Goal: Information Seeking & Learning: Learn about a topic

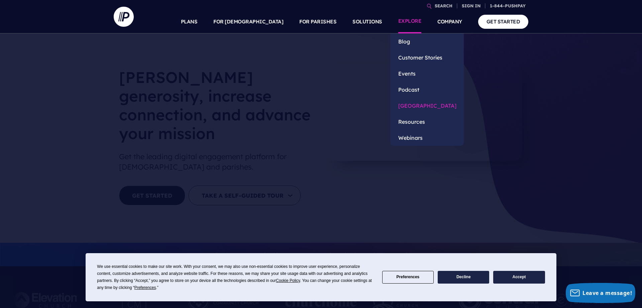
click at [417, 104] on link "[GEOGRAPHIC_DATA]" at bounding box center [428, 106] width 74 height 16
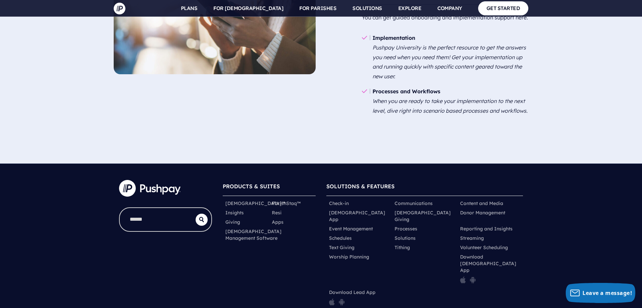
scroll to position [922, 0]
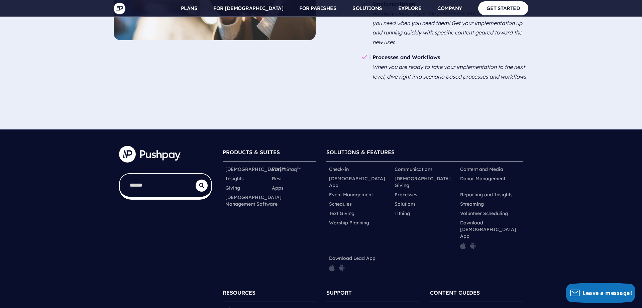
click at [142, 176] on input "search" at bounding box center [158, 185] width 76 height 23
type input "***"
click at [196, 180] on button "submit" at bounding box center [202, 186] width 12 height 12
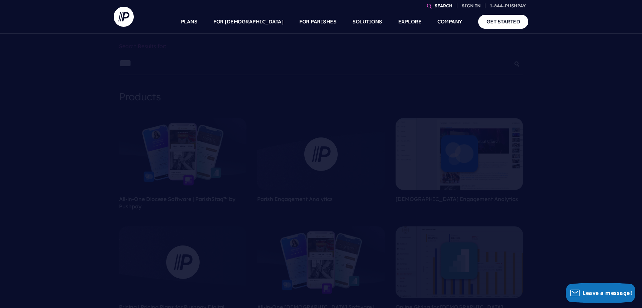
click at [444, 7] on link "SEARCH" at bounding box center [443, 6] width 23 height 12
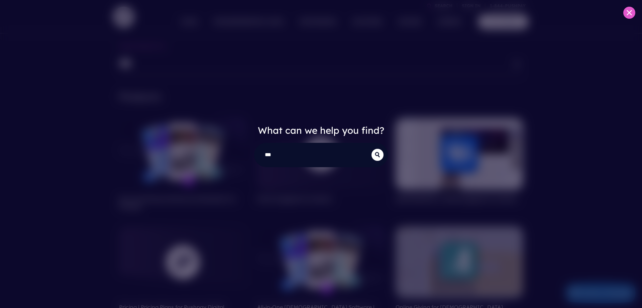
type input "***"
click at [372, 149] on button "submit" at bounding box center [378, 155] width 12 height 12
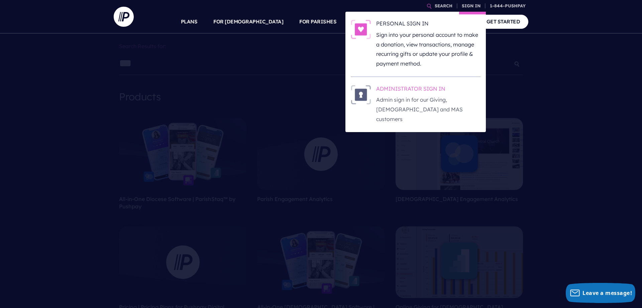
click at [433, 88] on h6 "ADMINISTRATOR SIGN IN" at bounding box center [428, 90] width 104 height 10
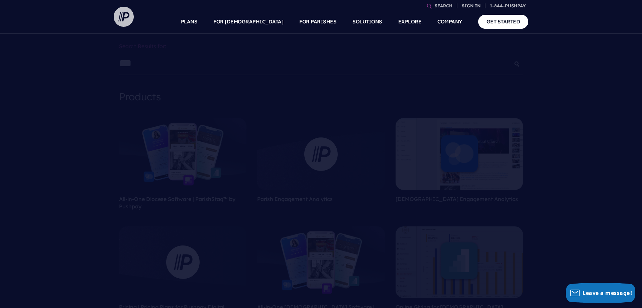
click at [123, 12] on img at bounding box center [124, 17] width 20 height 20
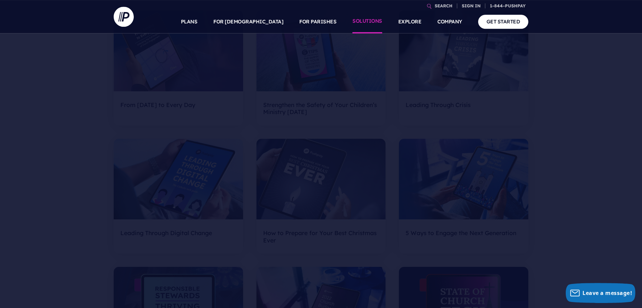
scroll to position [478, 0]
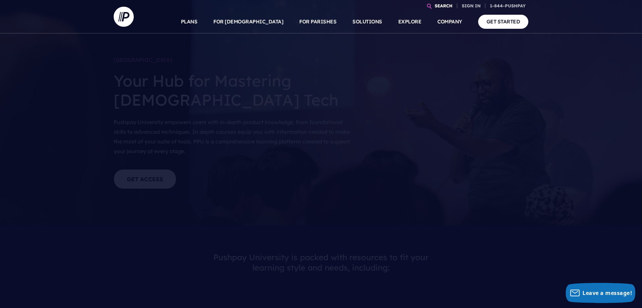
click at [448, 5] on link "SEARCH" at bounding box center [443, 6] width 23 height 12
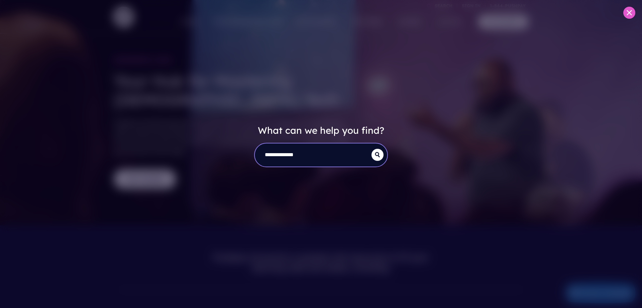
type input "**********"
click at [372, 149] on button "submit" at bounding box center [378, 155] width 12 height 12
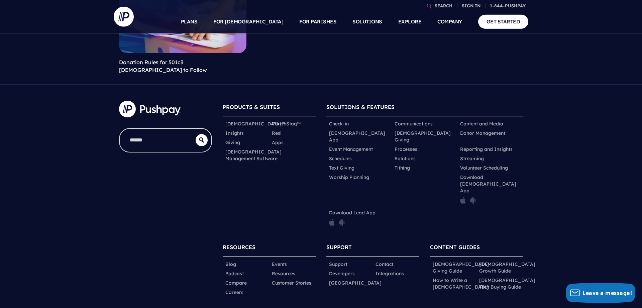
scroll to position [521, 0]
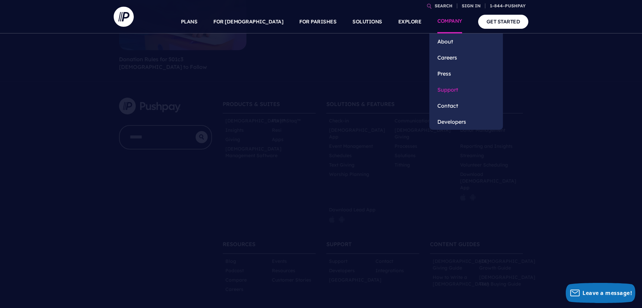
click at [455, 88] on link "Support" at bounding box center [467, 90] width 74 height 16
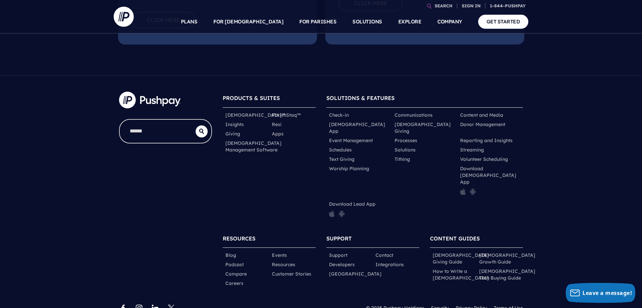
scroll to position [304, 0]
click at [342, 251] on link "Support" at bounding box center [338, 254] width 18 height 7
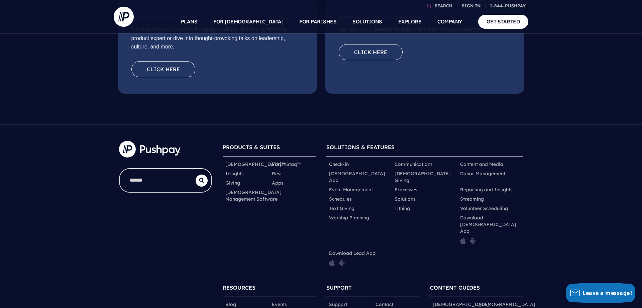
scroll to position [273, 0]
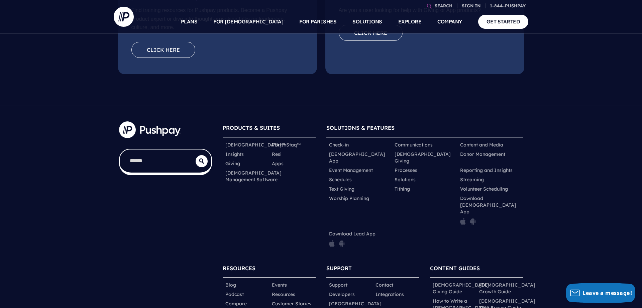
click at [132, 156] on input "search" at bounding box center [158, 161] width 76 height 23
type input "***"
click at [196, 155] on button "submit" at bounding box center [202, 161] width 12 height 12
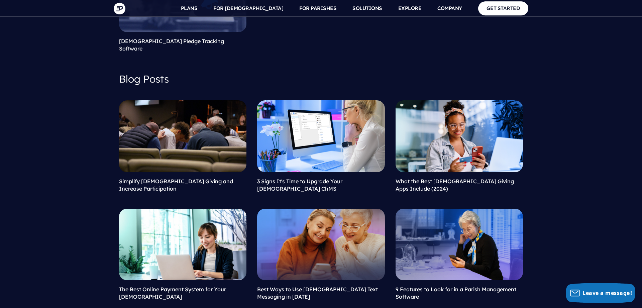
scroll to position [603, 0]
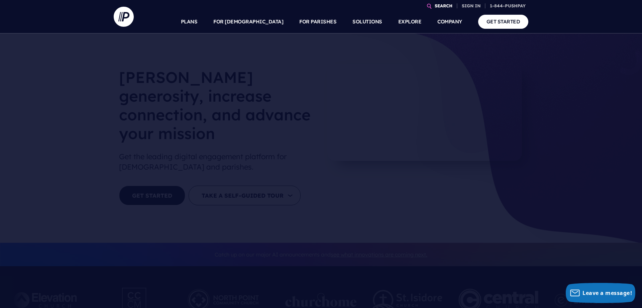
click at [446, 5] on link "SEARCH" at bounding box center [443, 6] width 23 height 12
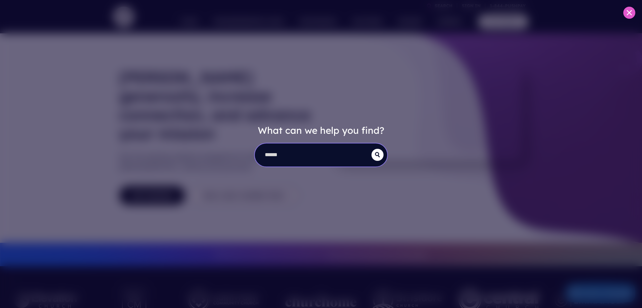
click at [326, 165] on input "search" at bounding box center [313, 155] width 117 height 23
type input "***"
click at [372, 149] on button "submit" at bounding box center [378, 155] width 12 height 12
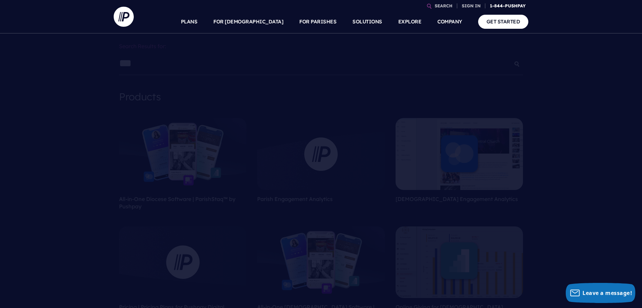
click at [516, 4] on link "1-844-PUSHPAY" at bounding box center [508, 6] width 41 height 12
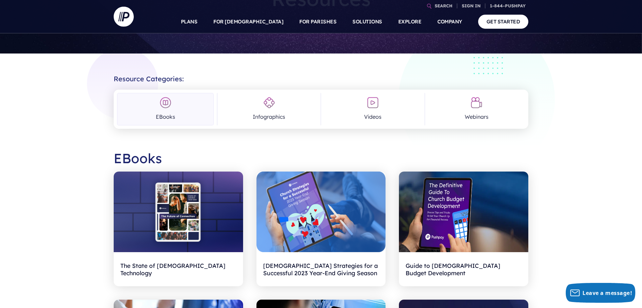
scroll to position [68, 0]
